Goal: Information Seeking & Learning: Understand process/instructions

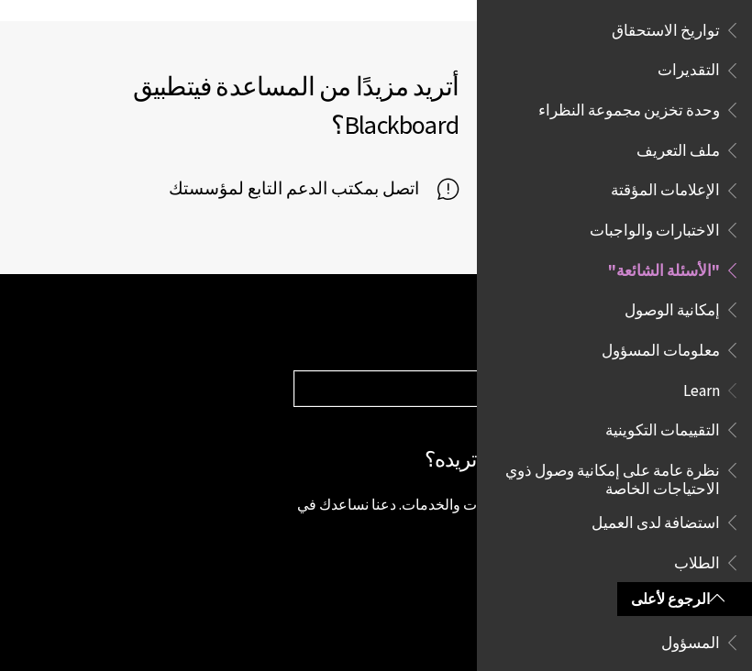
scroll to position [795, 0]
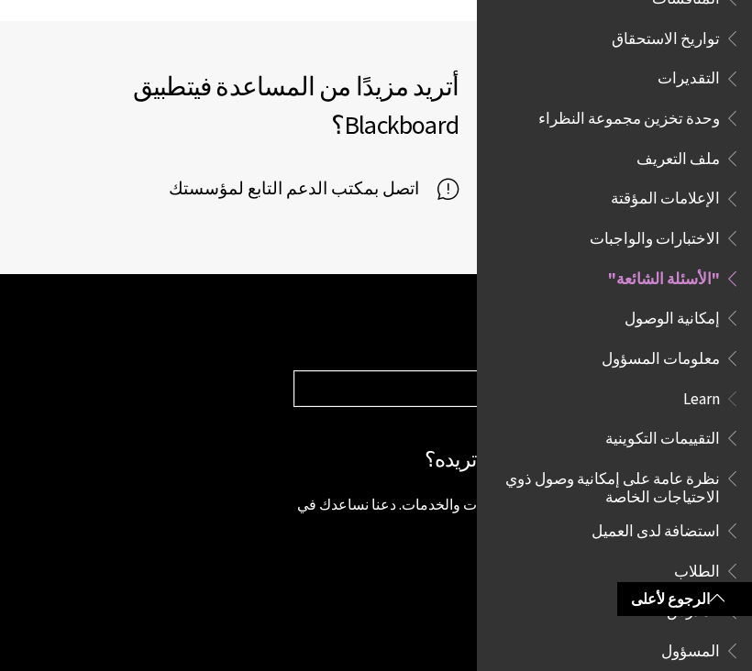
click at [683, 223] on span "الاختبارات والواجبات" at bounding box center [655, 235] width 130 height 25
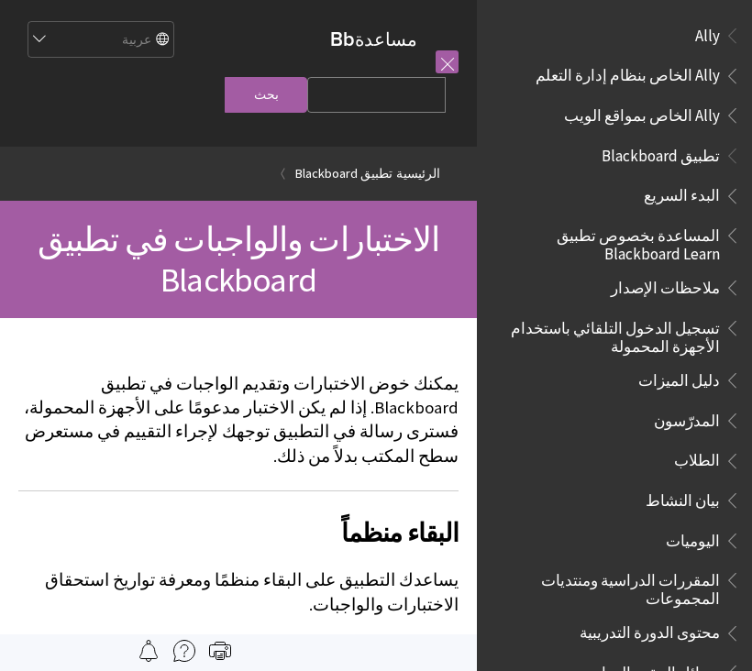
click at [452, 62] on link at bounding box center [447, 61] width 23 height 23
